Goal: Transaction & Acquisition: Obtain resource

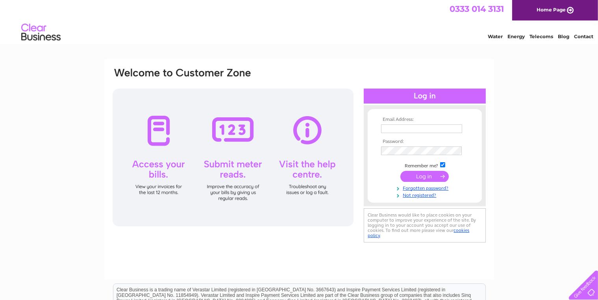
type input "signandtint@btinternet.com"
click at [425, 176] on input "submit" at bounding box center [424, 176] width 48 height 11
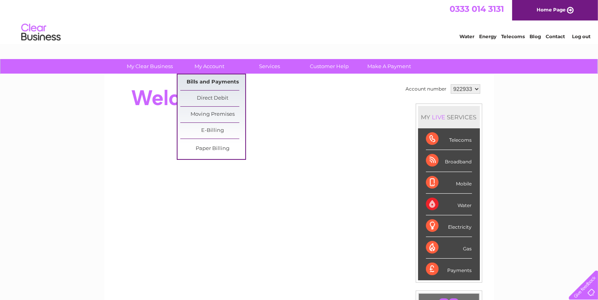
click at [203, 83] on link "Bills and Payments" at bounding box center [212, 82] width 65 height 16
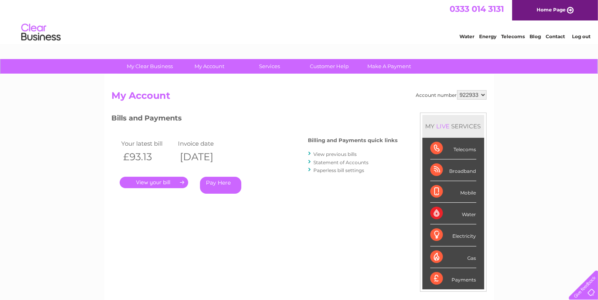
click at [161, 184] on link "." at bounding box center [154, 182] width 68 height 11
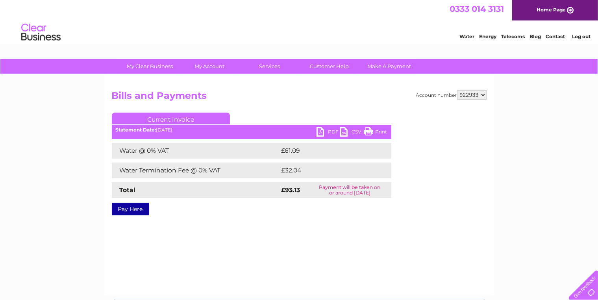
click at [320, 131] on link "PDF" at bounding box center [328, 132] width 24 height 11
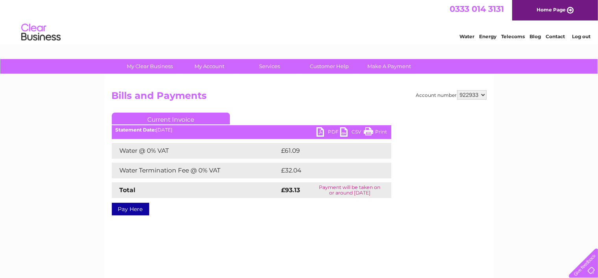
click at [46, 210] on div "My Clear Business Login Details My Details My Preferences Link Account My Accou…" at bounding box center [299, 244] width 598 height 370
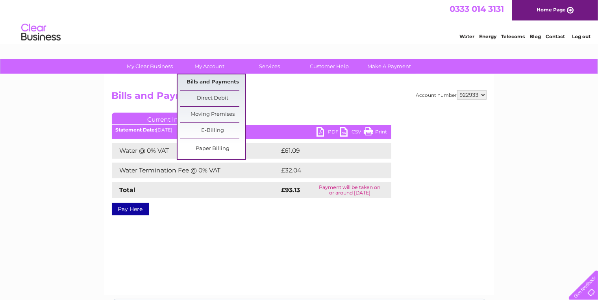
click at [220, 81] on link "Bills and Payments" at bounding box center [212, 82] width 65 height 16
